Goal: Register for event/course

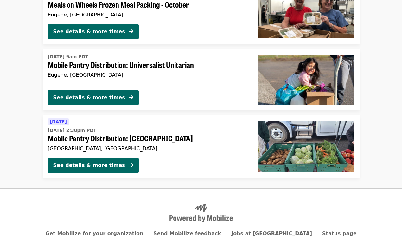
scroll to position [1548, 0]
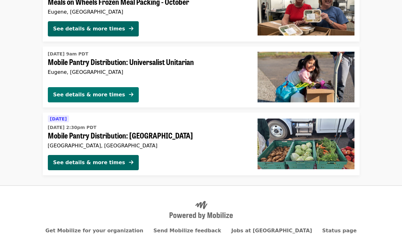
click at [64, 91] on div "See details & more times" at bounding box center [89, 95] width 72 height 8
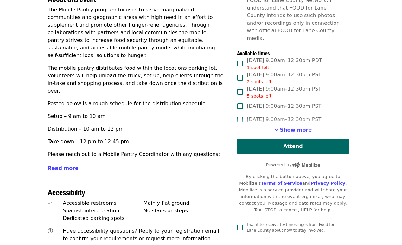
scroll to position [238, 0]
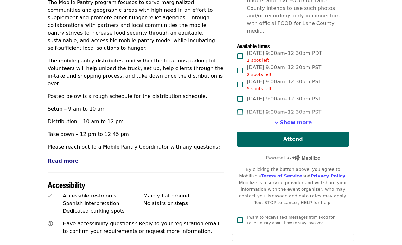
click at [57, 158] on span "Read more" at bounding box center [63, 161] width 31 height 6
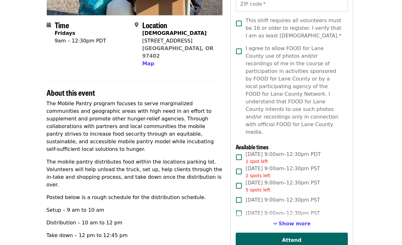
scroll to position [138, 1]
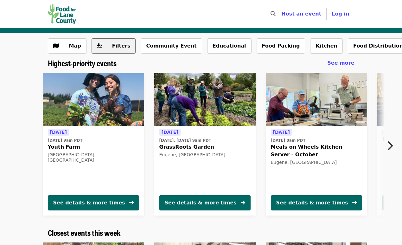
click at [112, 43] on span "Filters" at bounding box center [121, 46] width 18 height 6
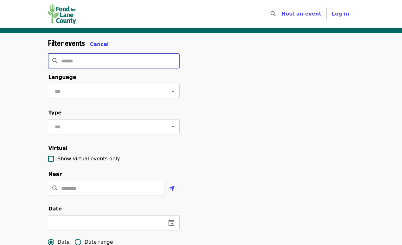
click at [70, 63] on input "Search" at bounding box center [120, 60] width 118 height 15
type input "**********"
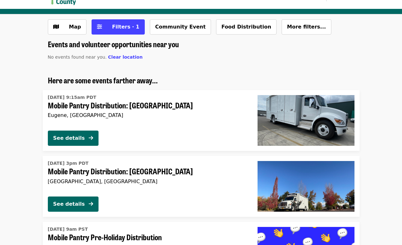
scroll to position [20, 0]
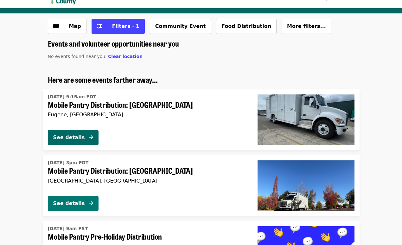
click at [72, 203] on div "See details" at bounding box center [69, 203] width 32 height 8
